Goal: Entertainment & Leisure: Consume media (video, audio)

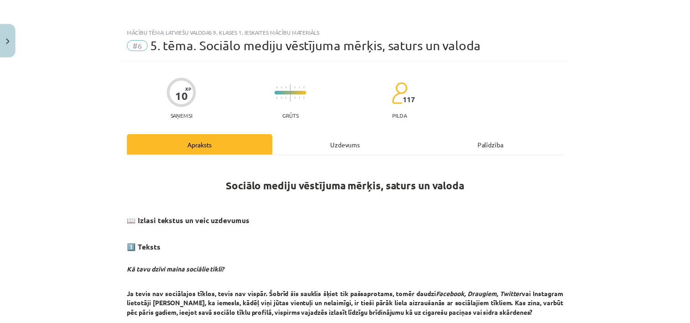
scroll to position [118, 0]
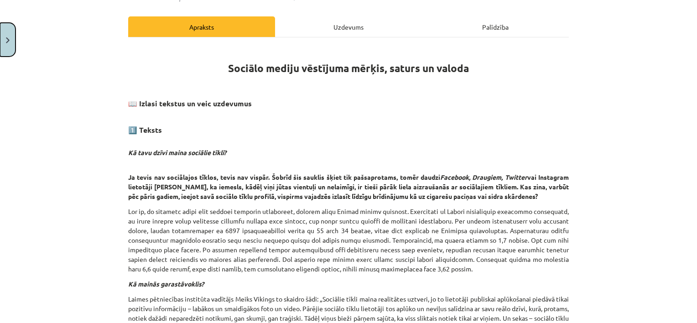
click at [5, 47] on button "Close" at bounding box center [8, 40] width 16 height 34
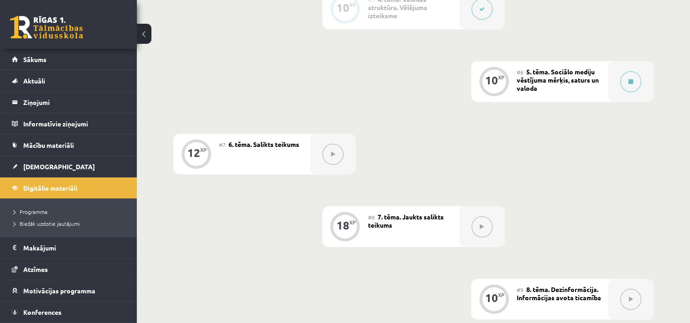
click at [146, 30] on button at bounding box center [144, 34] width 15 height 20
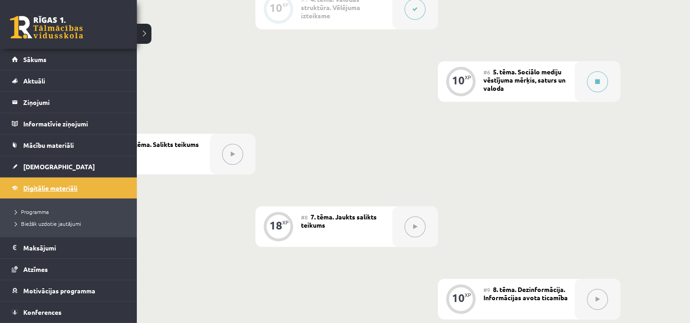
click at [53, 182] on link "Digitālie materiāli" at bounding box center [69, 187] width 114 height 21
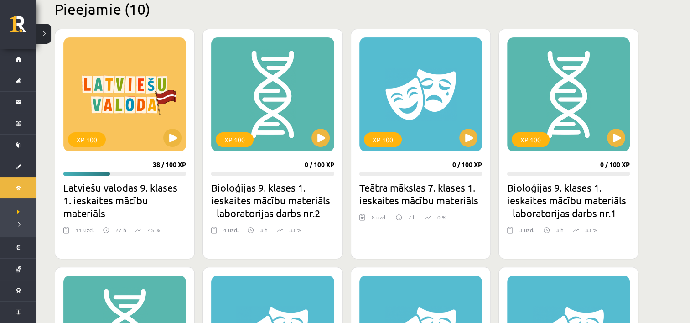
scroll to position [228, 0]
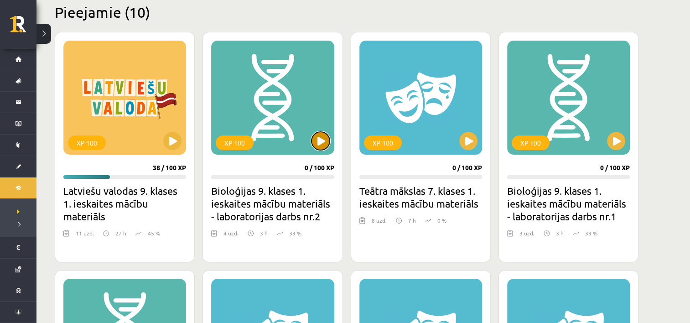
click at [323, 140] on button at bounding box center [321, 141] width 18 height 18
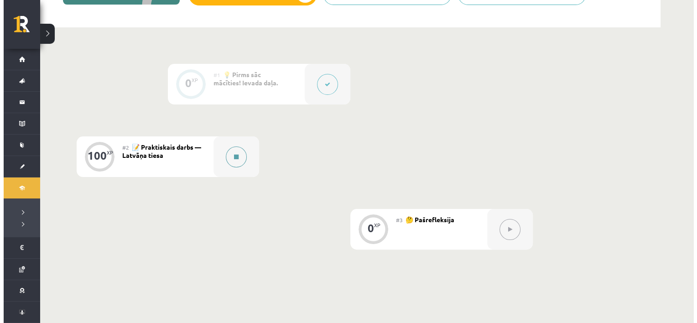
scroll to position [182, 0]
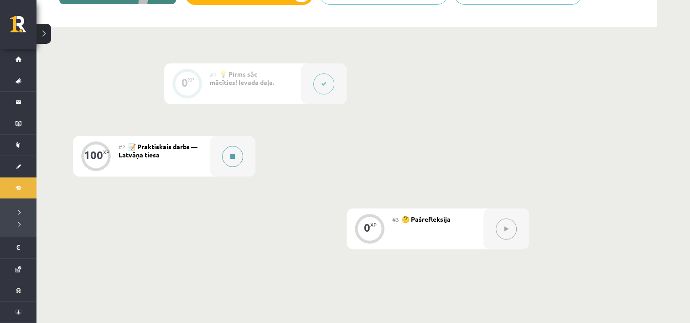
click at [242, 156] on button at bounding box center [232, 156] width 21 height 21
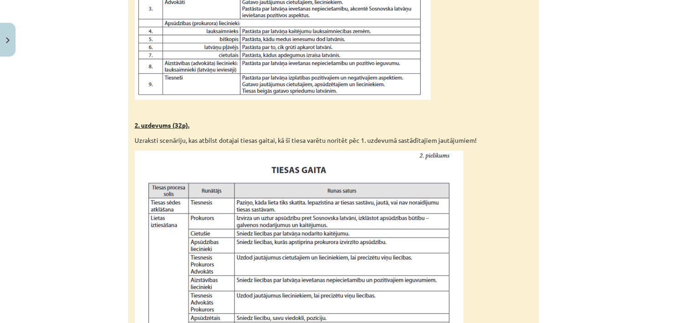
scroll to position [653, 0]
